Goal: Information Seeking & Learning: Learn about a topic

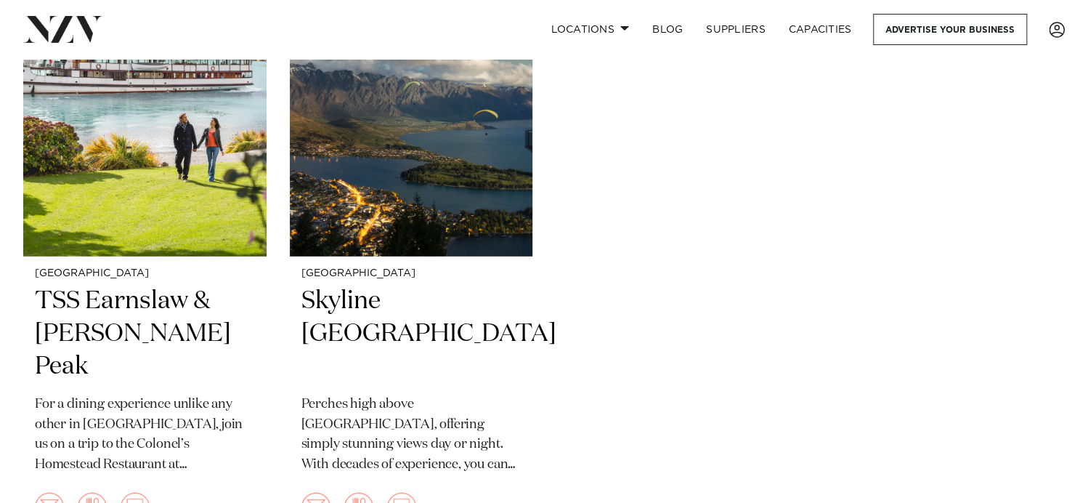
scroll to position [2033, 0]
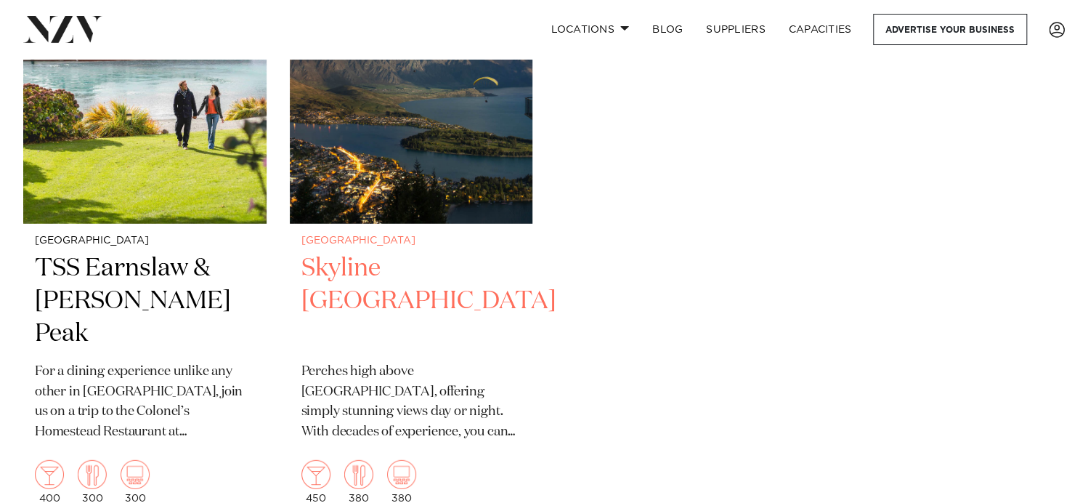
click at [382, 252] on h2 "Skyline [GEOGRAPHIC_DATA]" at bounding box center [411, 301] width 220 height 98
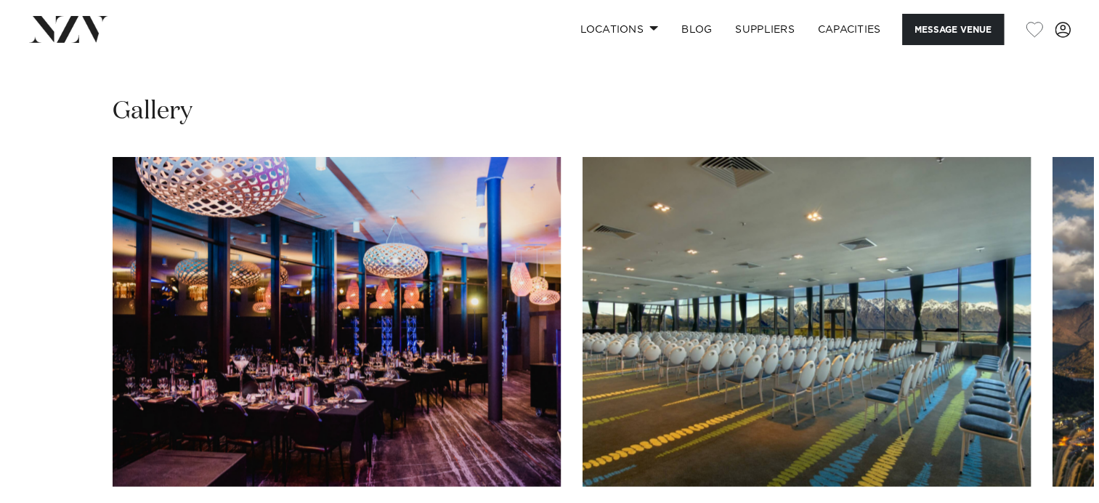
scroll to position [1017, 0]
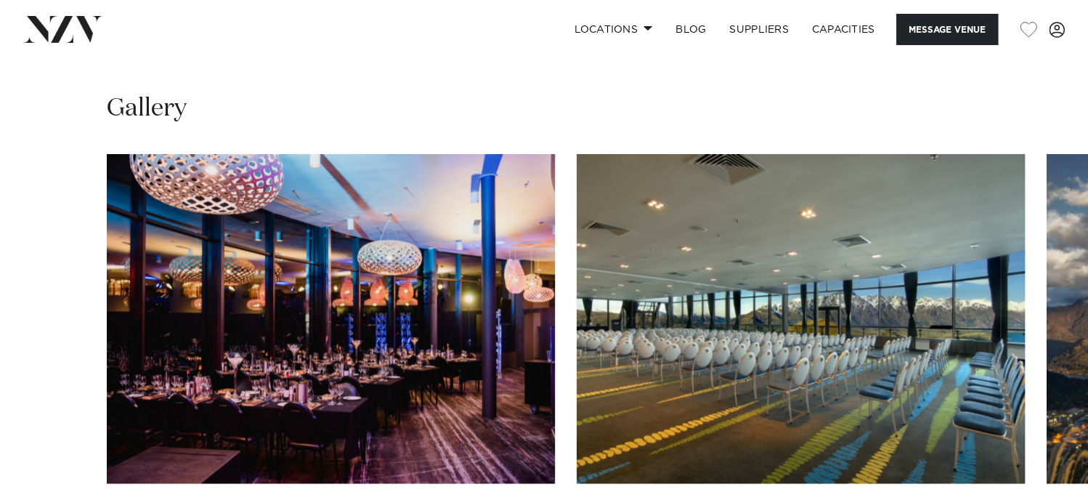
click at [787, 304] on img "2 / 4" at bounding box center [801, 318] width 448 height 329
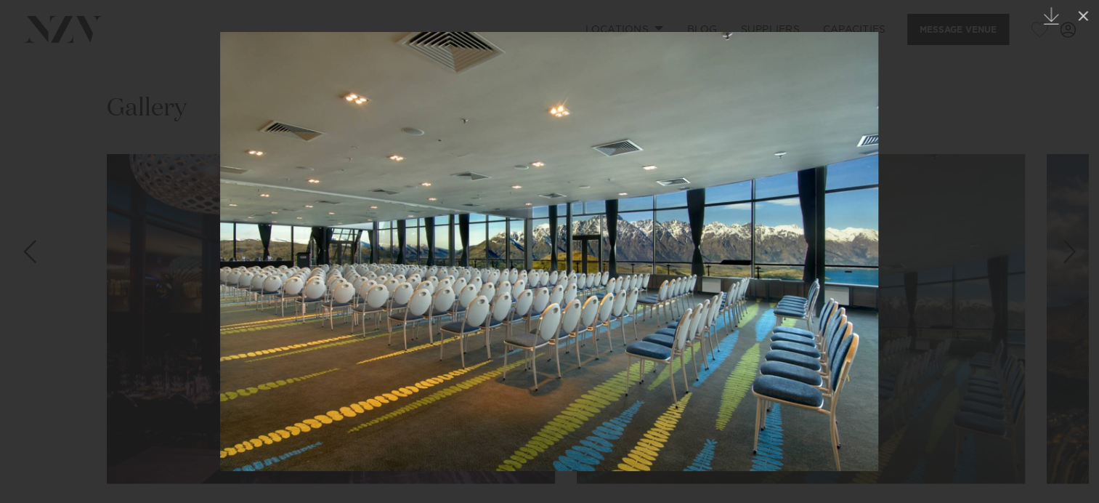
click at [709, 283] on img at bounding box center [549, 251] width 658 height 439
click at [385, 402] on img at bounding box center [549, 251] width 658 height 439
